Goal: Task Accomplishment & Management: Use online tool/utility

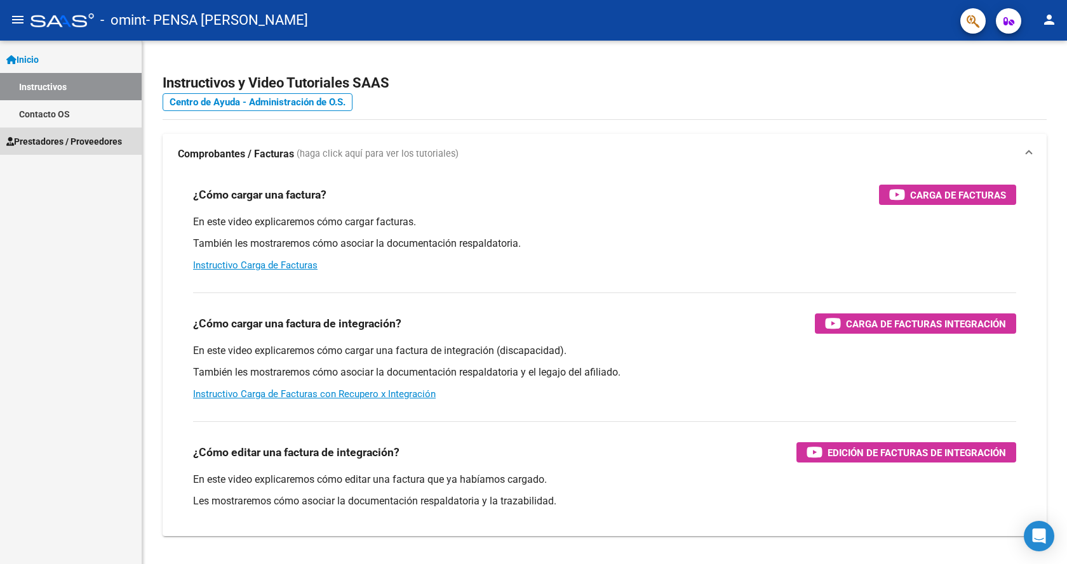
click at [66, 138] on span "Prestadores / Proveedores" at bounding box center [64, 142] width 116 height 14
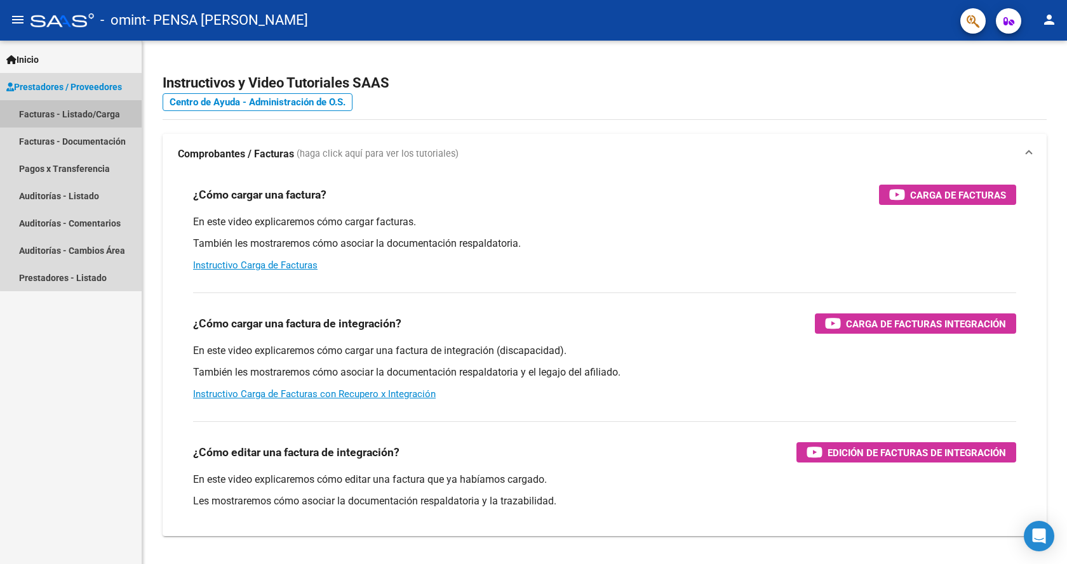
click at [84, 117] on link "Facturas - Listado/Carga" at bounding box center [71, 113] width 142 height 27
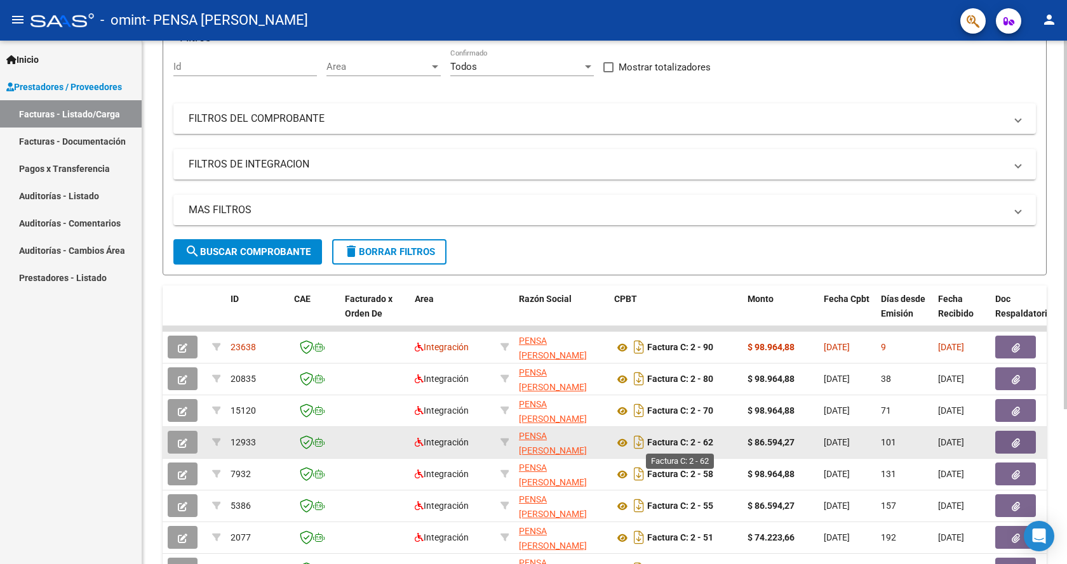
scroll to position [190, 0]
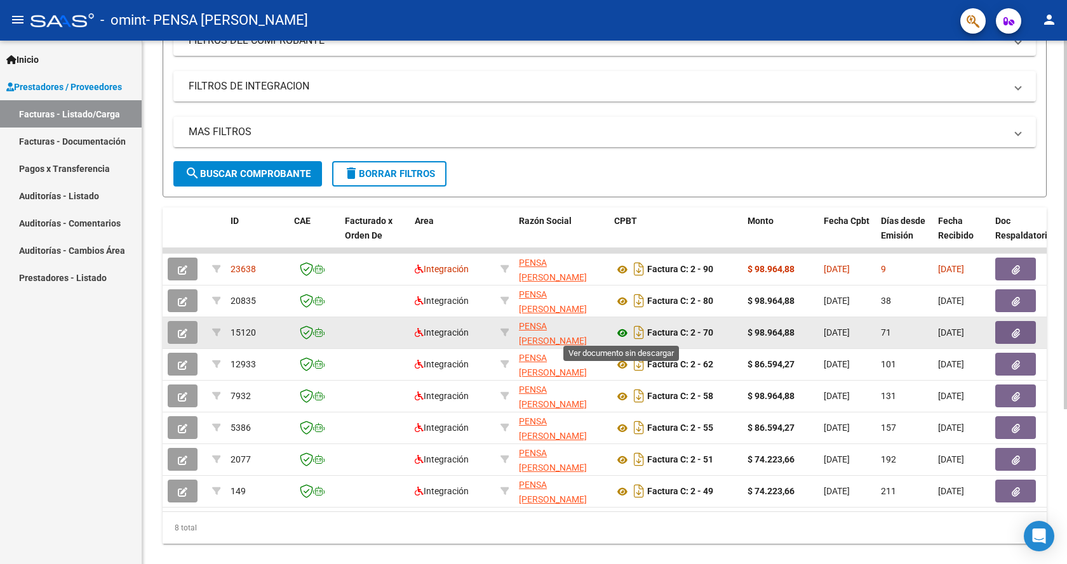
click at [625, 334] on icon at bounding box center [622, 333] width 17 height 15
click at [1004, 333] on button "button" at bounding box center [1015, 332] width 41 height 23
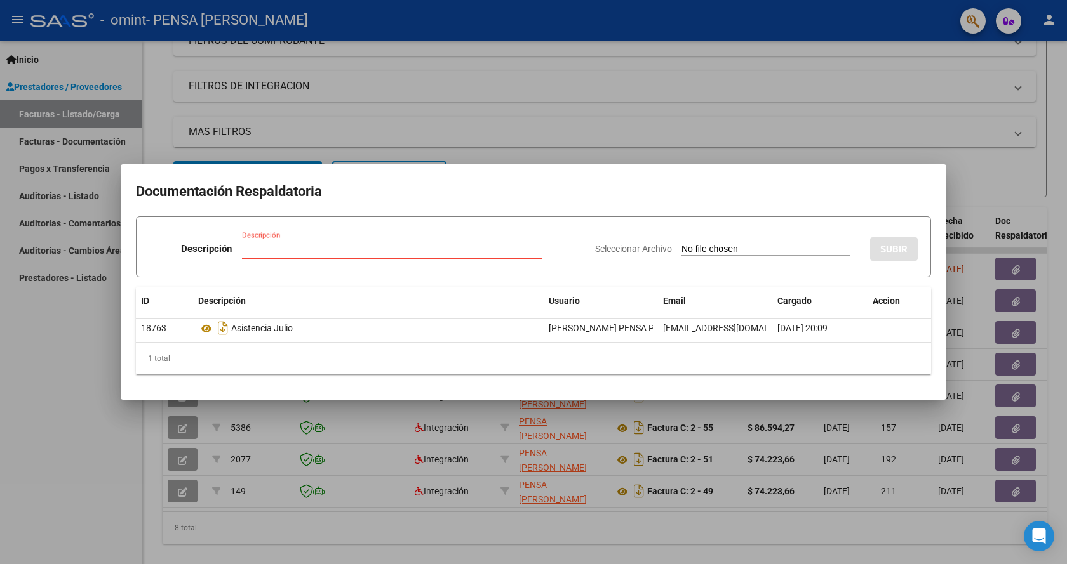
click at [881, 128] on div at bounding box center [533, 282] width 1067 height 564
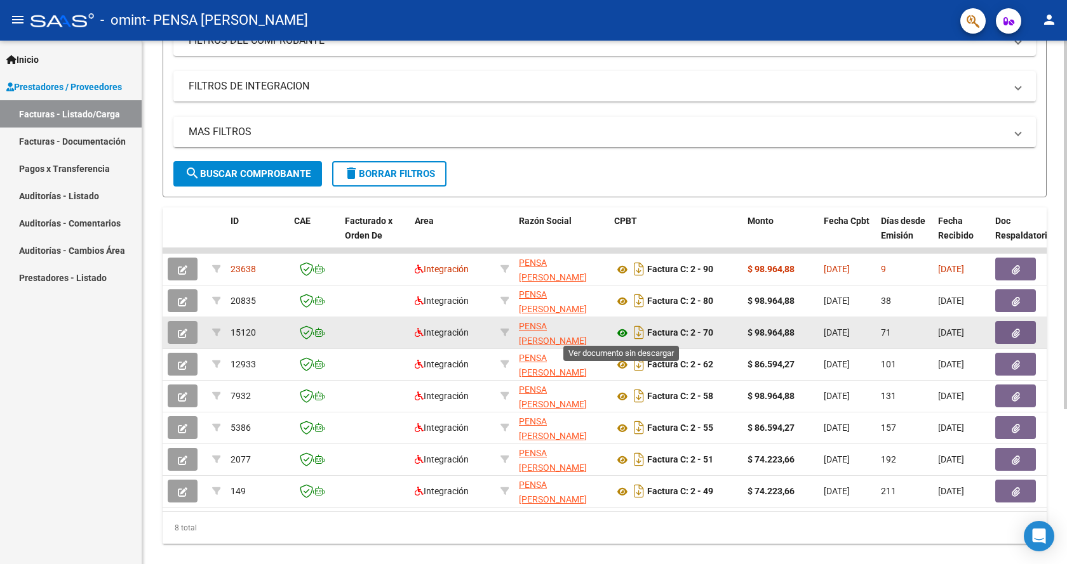
click at [620, 328] on icon at bounding box center [622, 333] width 17 height 15
click at [1018, 337] on icon "button" at bounding box center [1015, 334] width 8 height 10
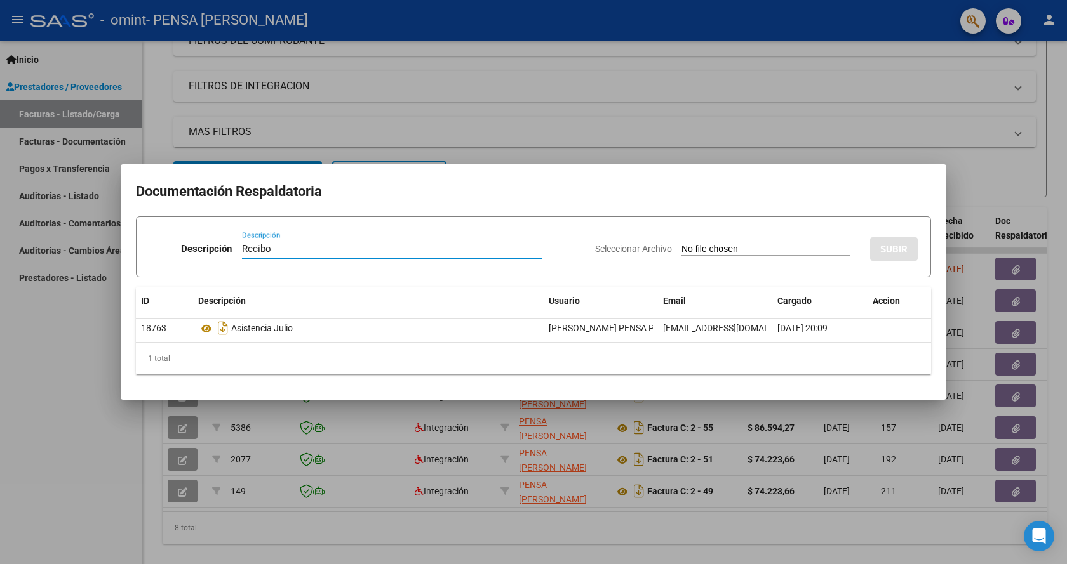
type input "Recibo"
click at [726, 253] on input "Seleccionar Archivo" at bounding box center [765, 250] width 168 height 12
type input "C:\fakepath\Recibo pago.docx"
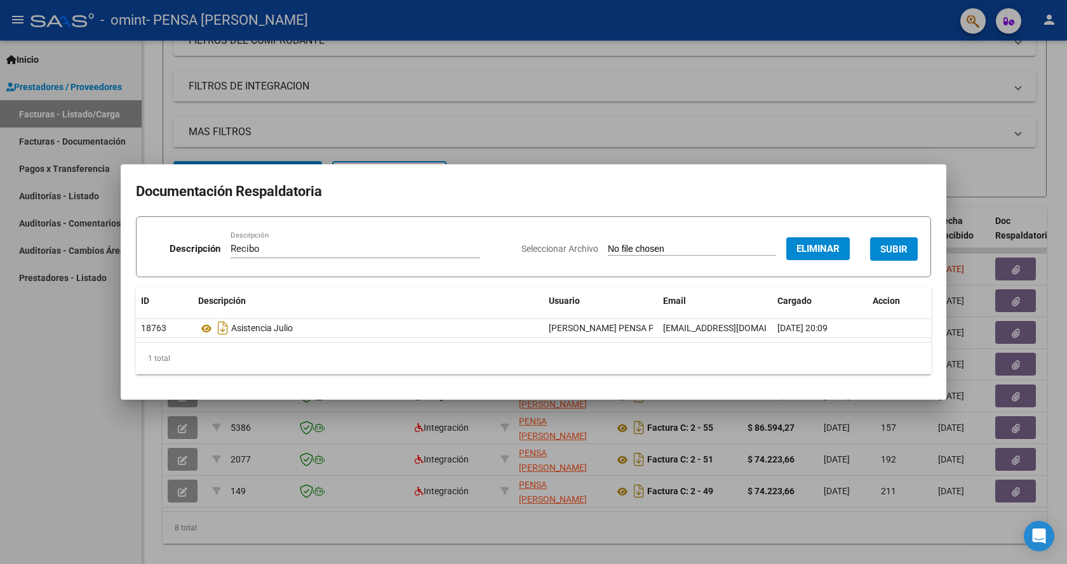
click at [903, 255] on span "SUBIR" at bounding box center [893, 249] width 27 height 11
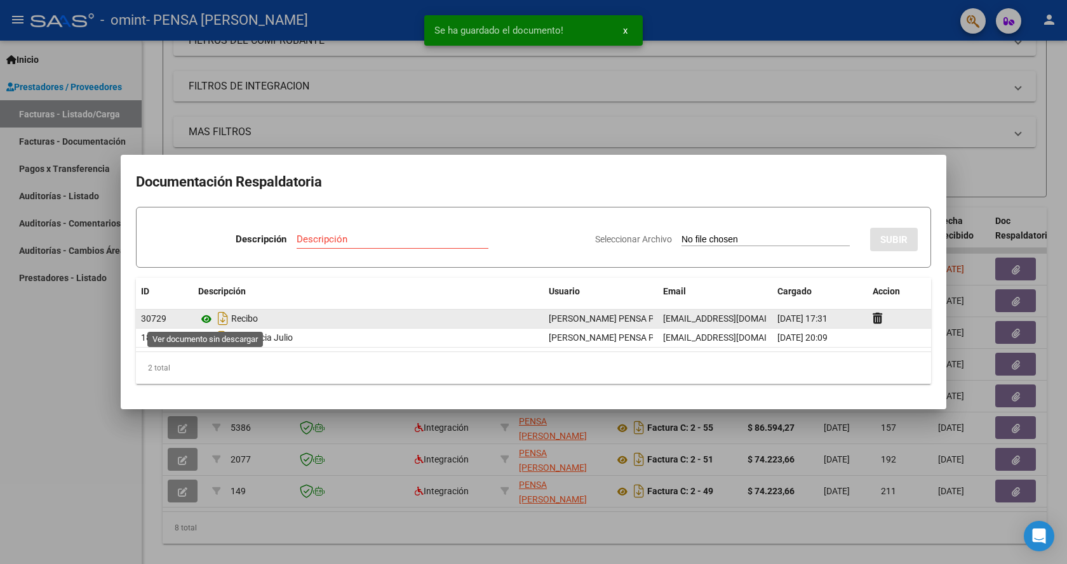
click at [203, 319] on icon at bounding box center [206, 319] width 17 height 15
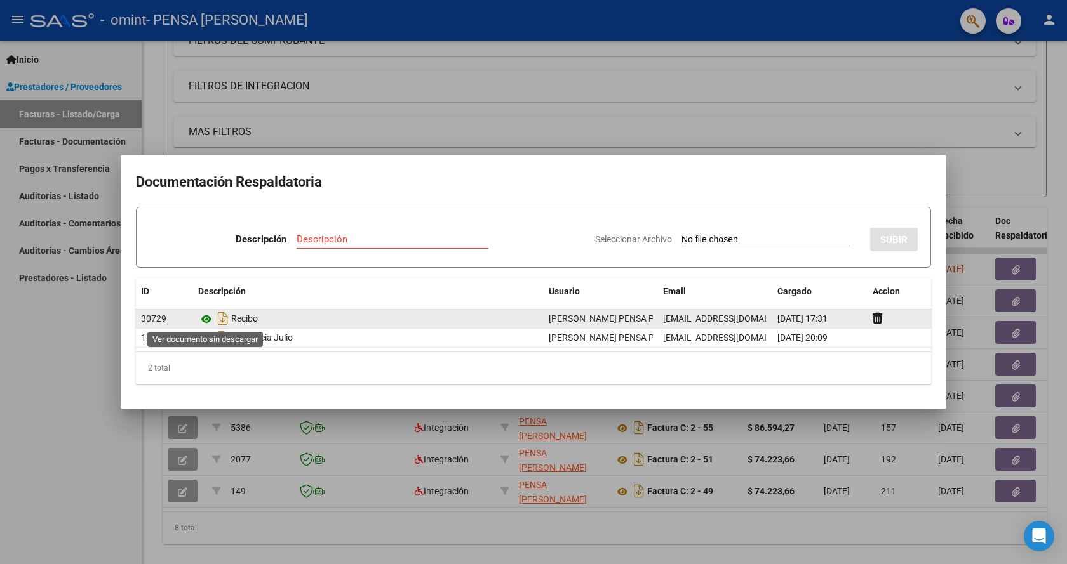
click at [204, 319] on icon at bounding box center [206, 319] width 17 height 15
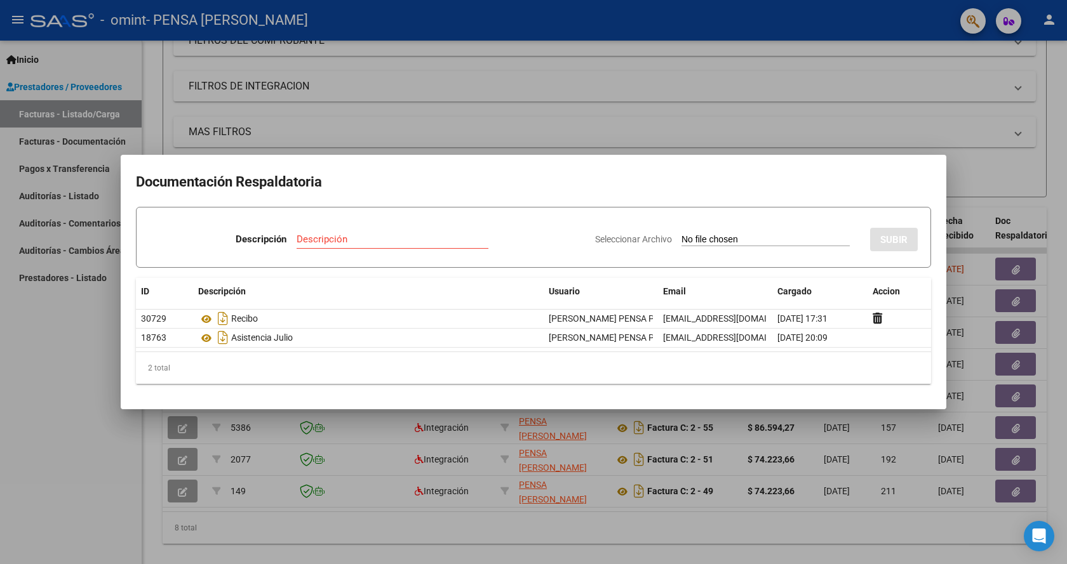
click at [769, 95] on div at bounding box center [533, 282] width 1067 height 564
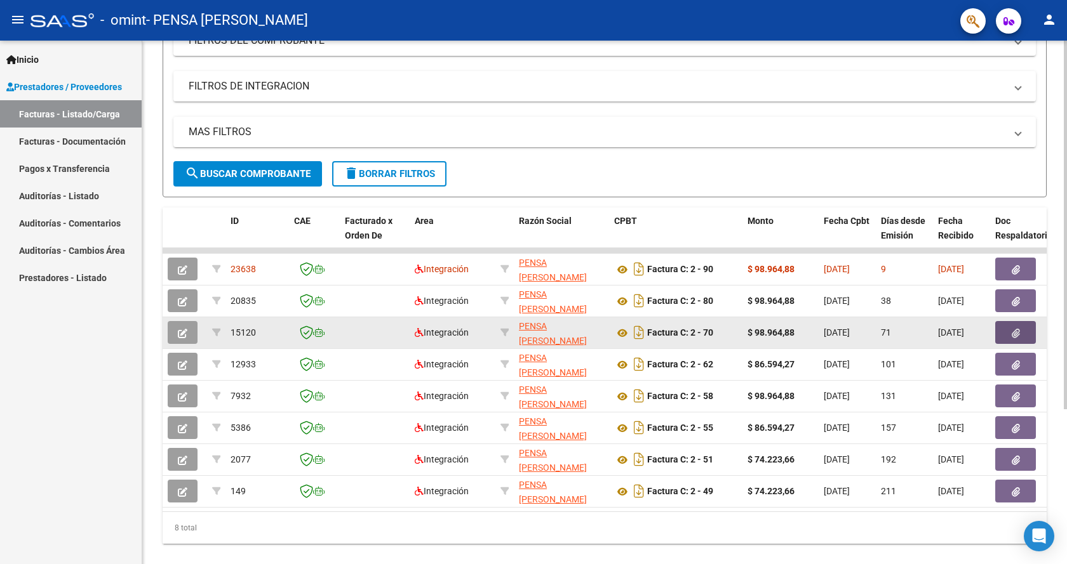
click at [1016, 340] on button "button" at bounding box center [1015, 332] width 41 height 23
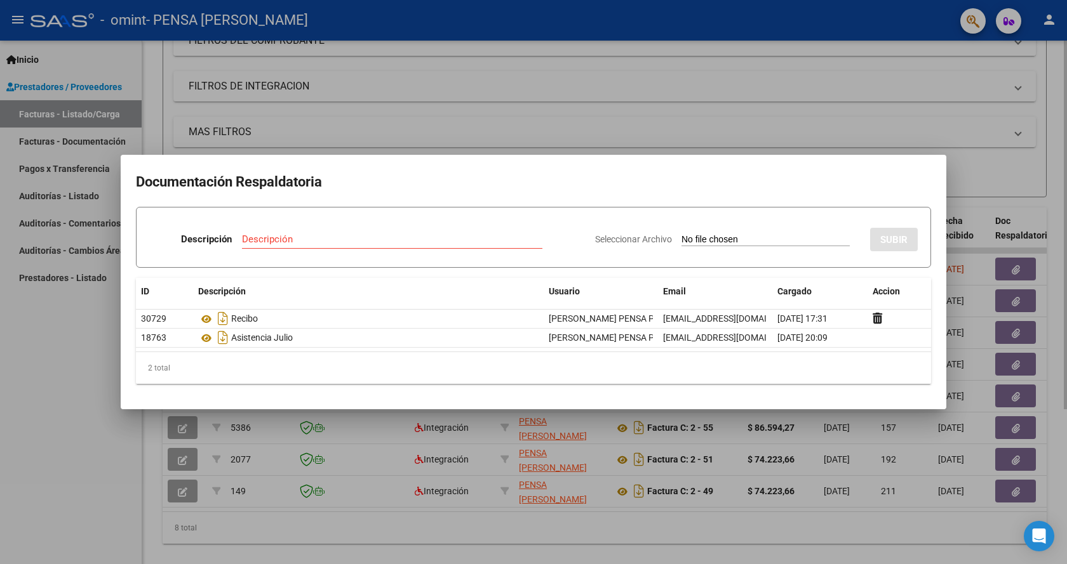
click at [527, 53] on div at bounding box center [533, 282] width 1067 height 564
